Goal: Information Seeking & Learning: Learn about a topic

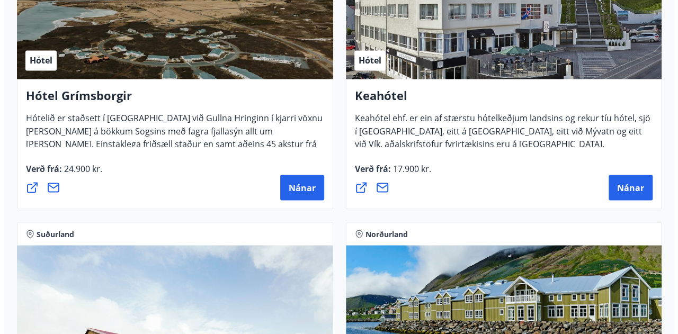
scroll to position [866, 0]
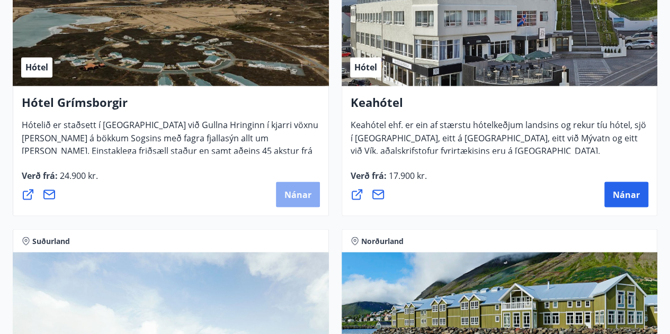
drag, startPoint x: 301, startPoint y: 203, endPoint x: 292, endPoint y: 189, distance: 16.9
click at [292, 189] on span "Nánar" at bounding box center [297, 194] width 27 height 12
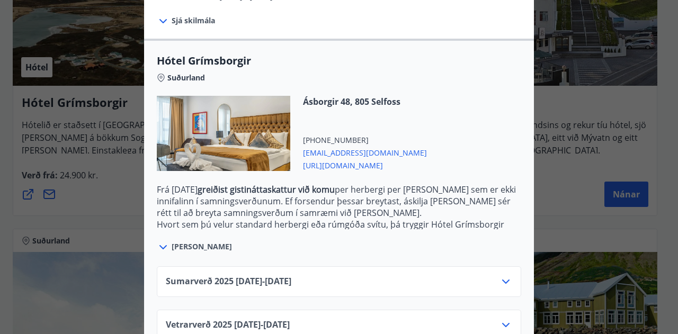
scroll to position [269, 0]
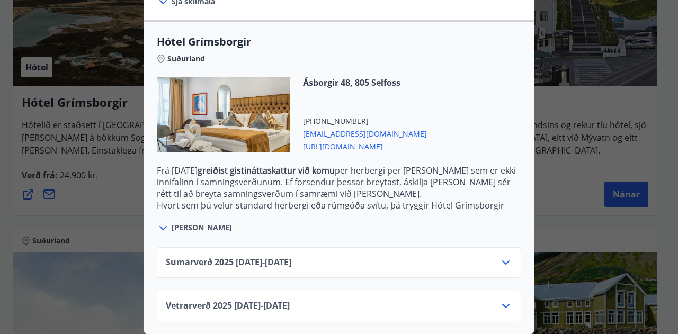
click at [504, 304] on icon at bounding box center [505, 306] width 7 height 4
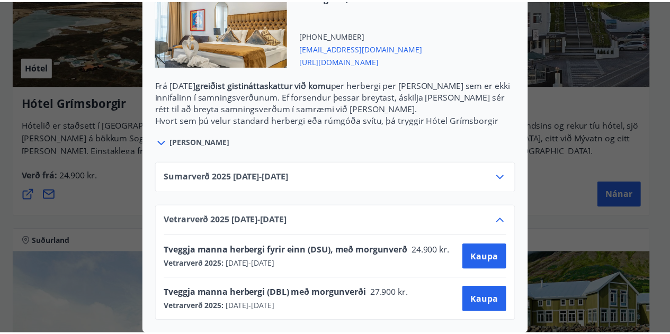
scroll to position [0, 0]
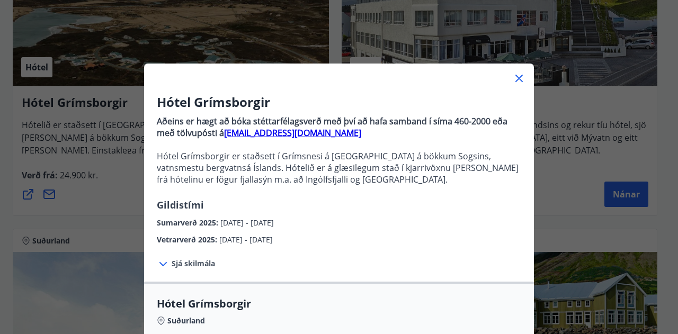
click at [540, 58] on div "Hótel Grímsborgir Aðeins er hægt að bóka stéttarfélagsverð með því að hafa samb…" at bounding box center [339, 167] width 678 height 334
click at [512, 76] on icon at bounding box center [518, 78] width 13 height 13
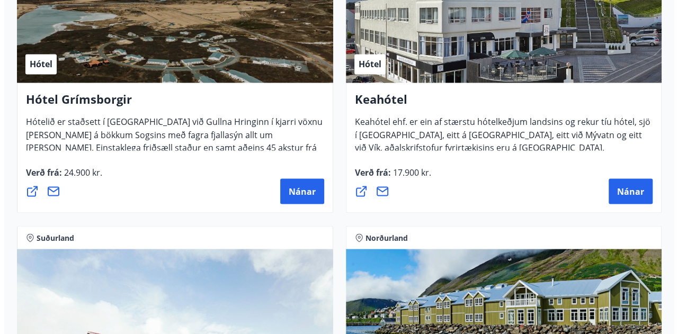
scroll to position [870, 0]
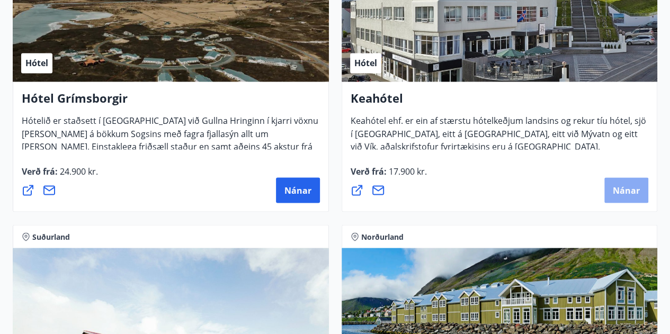
click at [631, 199] on button "Nánar" at bounding box center [626, 189] width 44 height 25
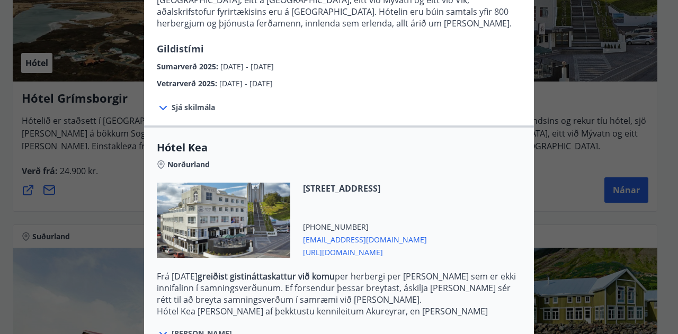
scroll to position [269, 0]
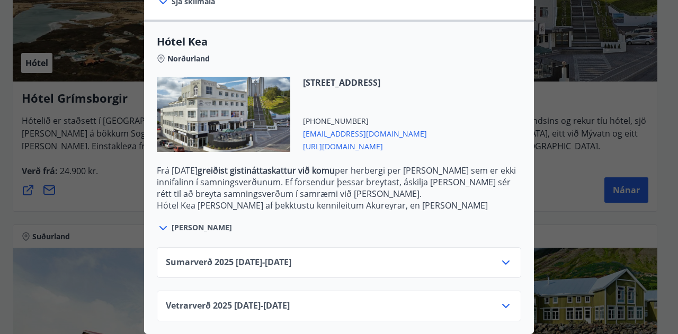
click at [503, 300] on icon at bounding box center [505, 306] width 13 height 13
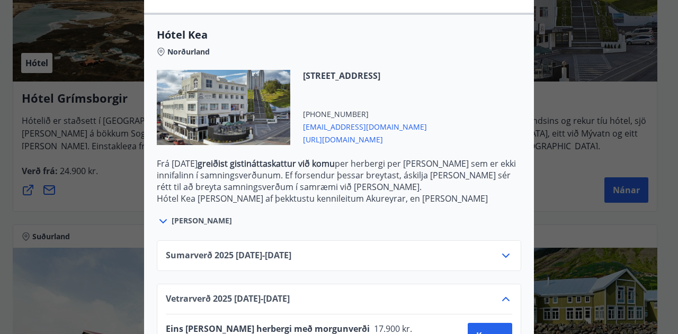
scroll to position [355, 0]
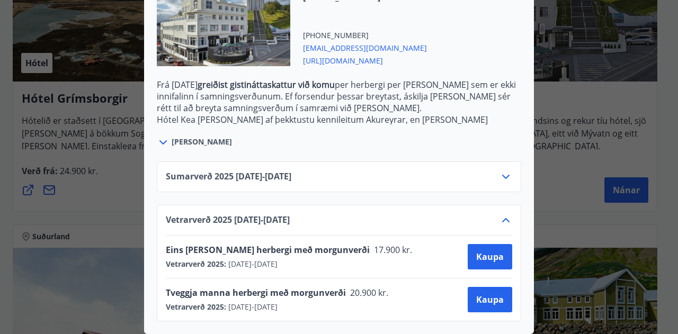
drag, startPoint x: 454, startPoint y: 260, endPoint x: 358, endPoint y: 300, distance: 104.4
click at [358, 300] on div "Eins [PERSON_NAME] herbergi með morgunverði 17.900 kr. Vetrarverð 2025 : [DATE]…" at bounding box center [339, 278] width 346 height 86
click at [358, 302] on div "Vetrarverð 2025 : [DATE] - [DATE]" at bounding box center [280, 307] width 229 height 11
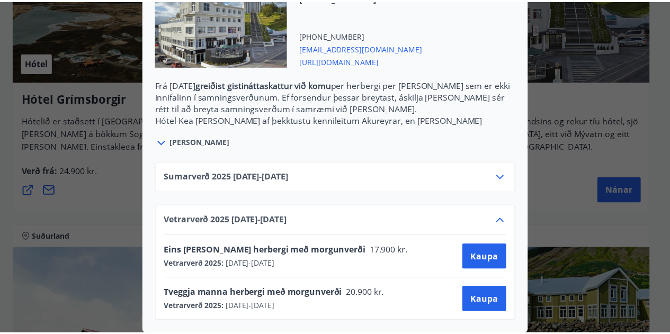
scroll to position [0, 0]
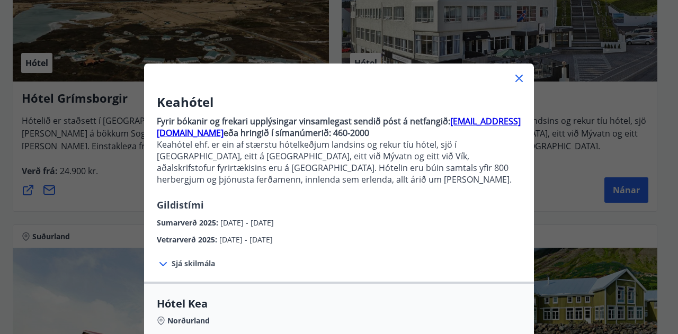
click at [560, 103] on div "Keahótel Fyrir bókanir og frekari upplýsingar vinsamlegast sendið póst á netfan…" at bounding box center [339, 167] width 678 height 334
click at [519, 80] on icon at bounding box center [518, 78] width 13 height 13
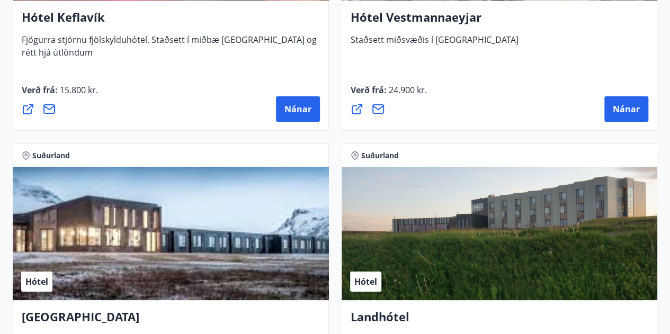
scroll to position [3928, 0]
